Goal: Register for event/course

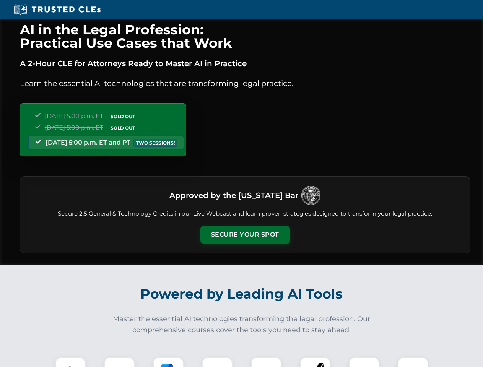
click at [245, 235] on button "Secure Your Spot" at bounding box center [244, 235] width 89 height 18
click at [70, 362] on img at bounding box center [70, 372] width 22 height 22
